Goal: Transaction & Acquisition: Purchase product/service

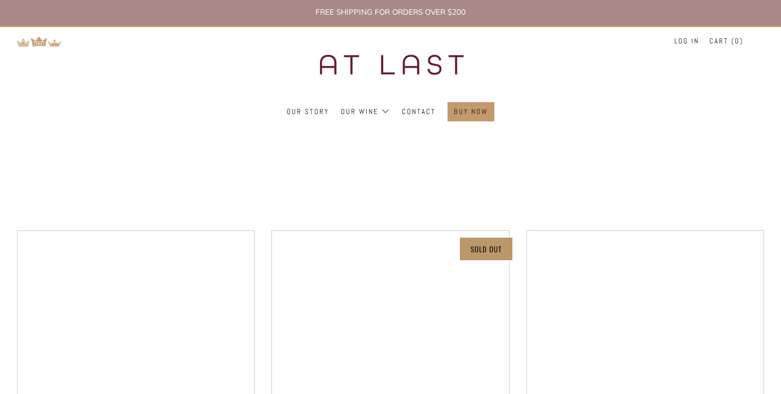
scroll to position [25, 0]
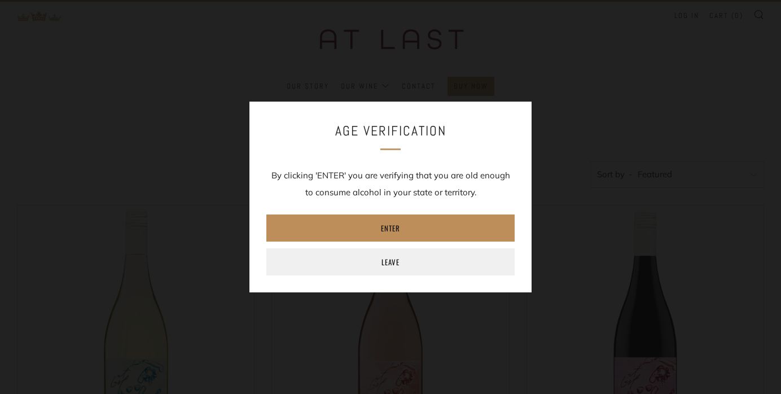
click at [378, 229] on link "Enter" at bounding box center [390, 227] width 248 height 27
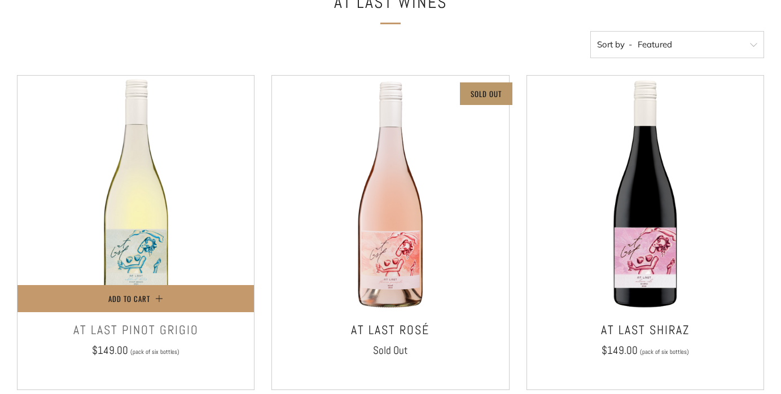
scroll to position [196, 0]
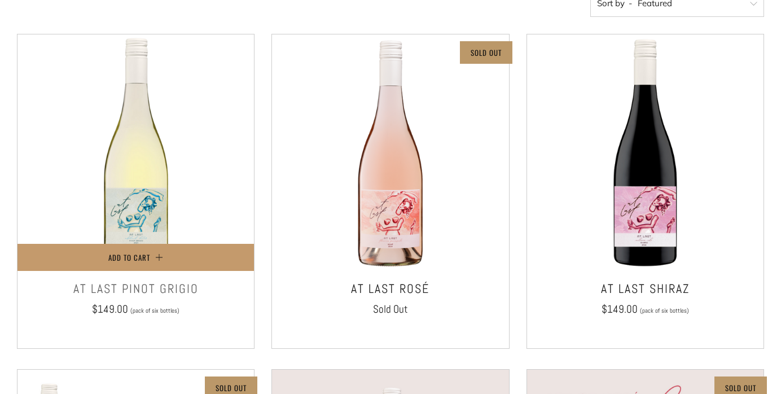
click at [136, 185] on img at bounding box center [135, 152] width 236 height 236
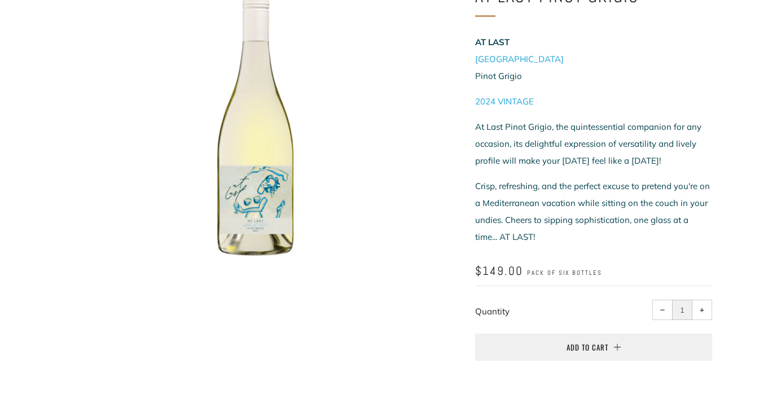
scroll to position [169, 0]
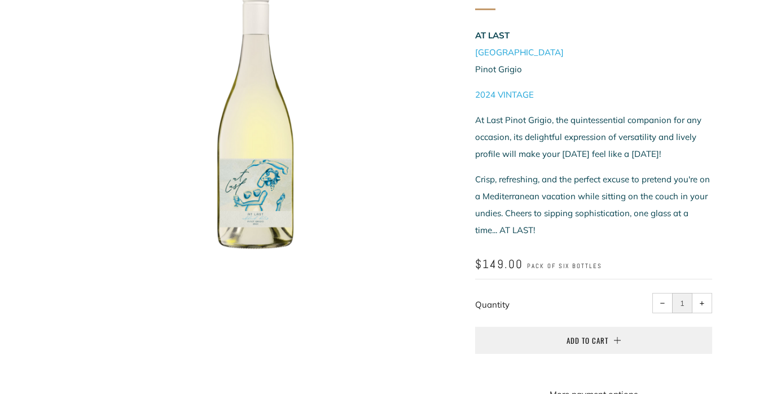
click at [263, 180] on div at bounding box center [254, 116] width 281 height 281
